Goal: Information Seeking & Learning: Learn about a topic

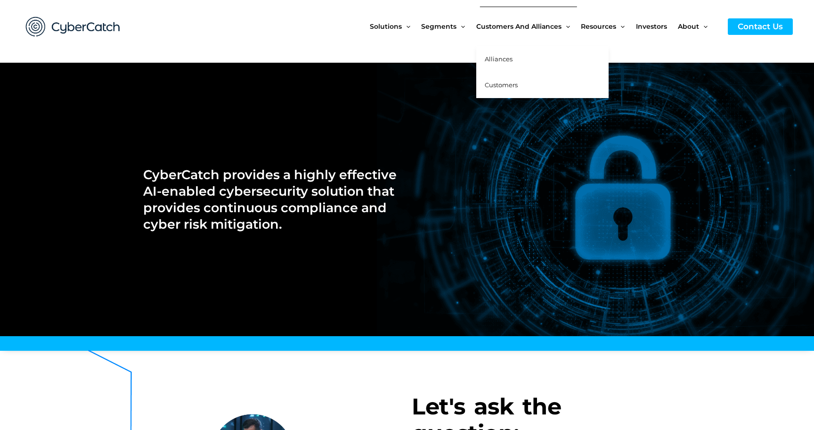
click at [506, 58] on span "Alliances" at bounding box center [499, 59] width 28 height 8
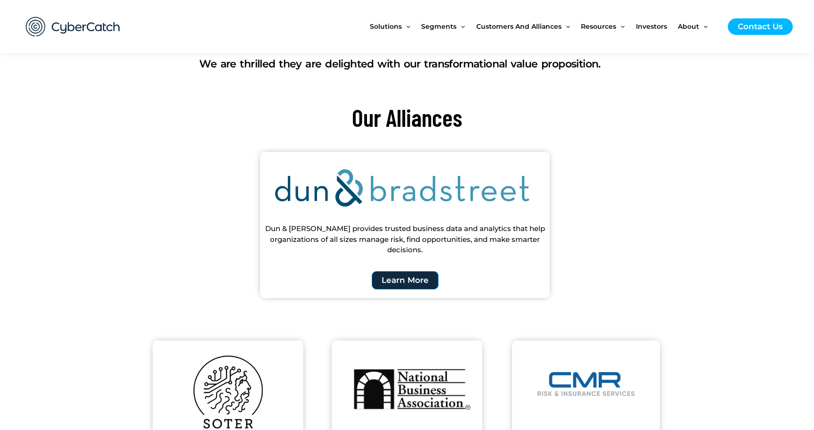
scroll to position [334, 0]
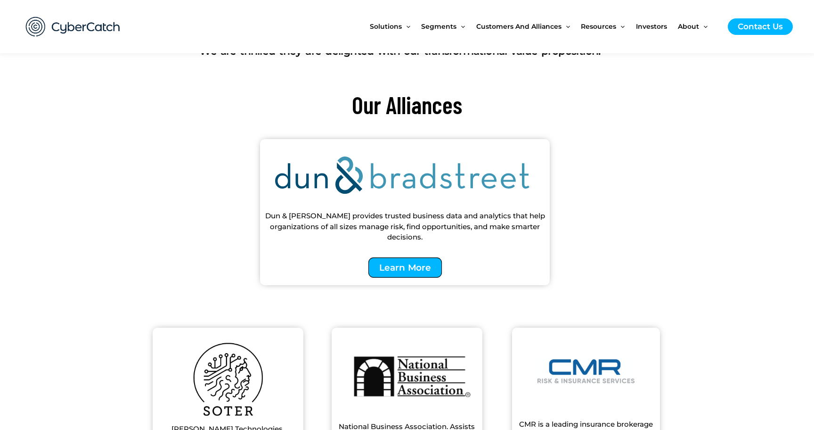
click at [400, 268] on span "Learn More" at bounding box center [405, 267] width 52 height 9
